Goal: Task Accomplishment & Management: Manage account settings

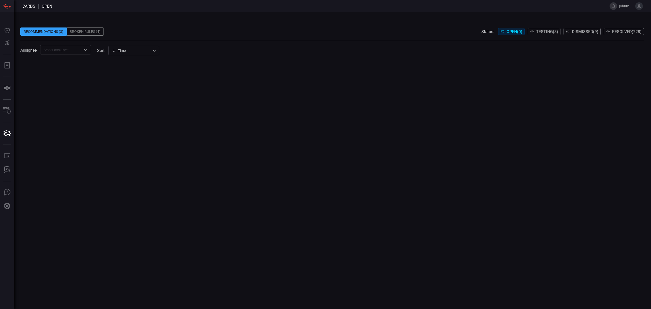
click at [84, 35] on div "Broken Rules (4)" at bounding box center [85, 31] width 37 height 8
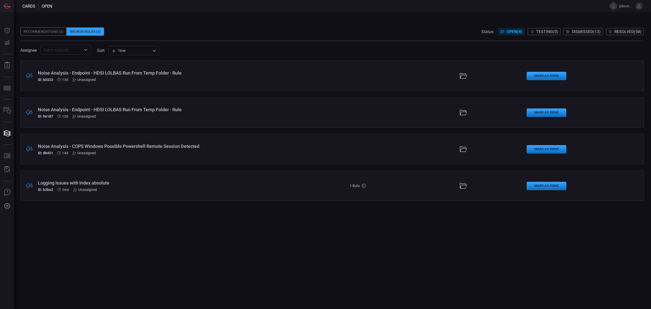
click at [200, 80] on div "ID: b0323 13d Unassigned" at bounding box center [159, 80] width 243 height 4
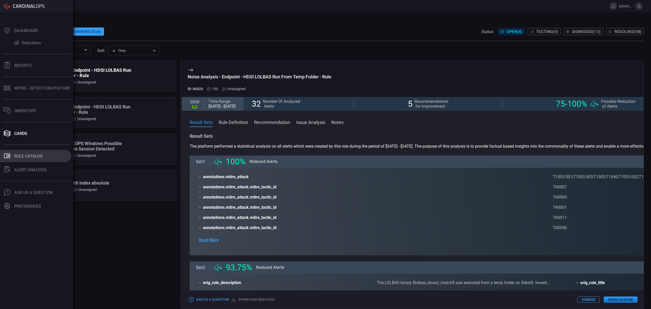
click at [21, 152] on button ".st0_rule_catalog_icon{fill: currentColor;} Rule Catalog" at bounding box center [35, 156] width 71 height 12
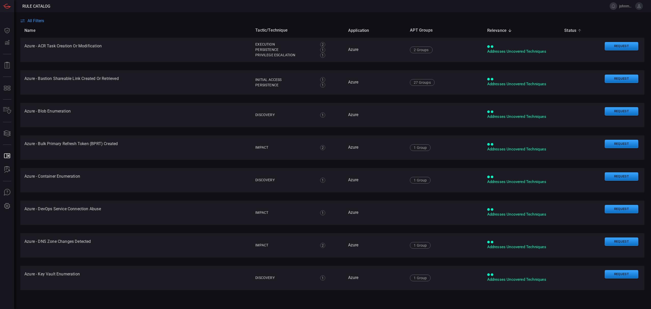
click at [564, 33] on span "Status" at bounding box center [573, 30] width 19 height 6
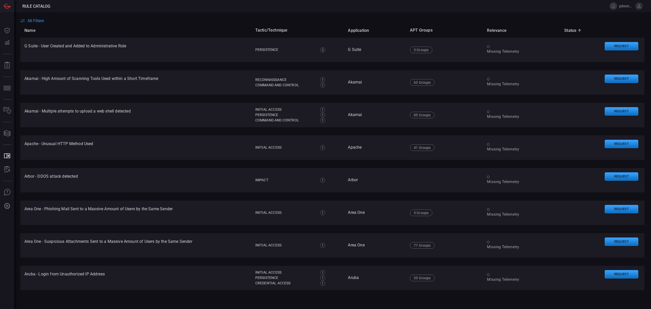
click at [568, 32] on span "Status sorted ascending" at bounding box center [573, 30] width 19 height 6
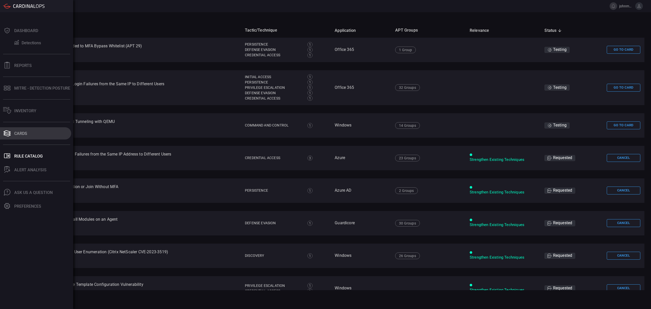
click at [3, 133] on icon at bounding box center [7, 133] width 8 height 7
